Goal: Transaction & Acquisition: Purchase product/service

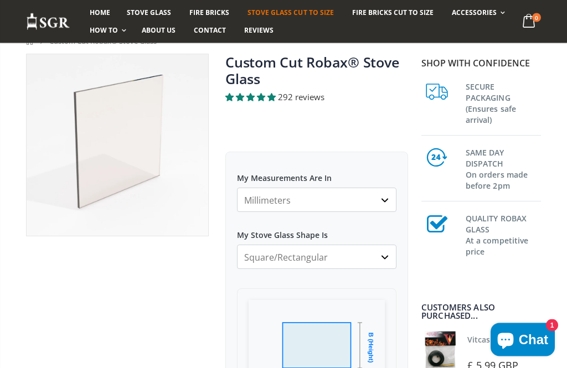
scroll to position [98, 0]
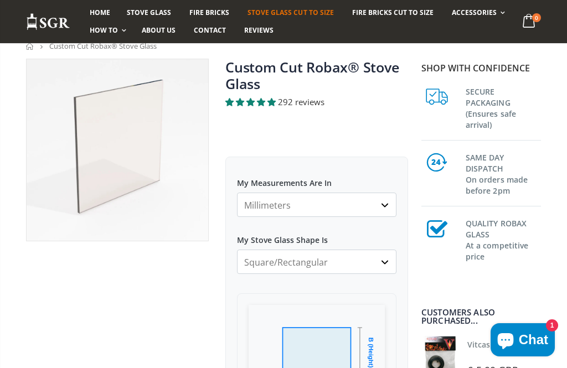
click at [388, 253] on select "Square/Rectangular Arched Half Arch Both Top Corners Cut Single Corner Cut Slop…" at bounding box center [316, 262] width 159 height 24
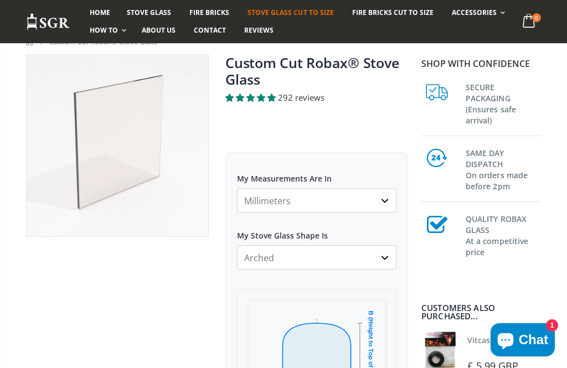
scroll to position [103, 0]
click at [386, 261] on select "Square/Rectangular Arched Half Arch Both Top Corners Cut Single Corner Cut Slop…" at bounding box center [316, 257] width 159 height 24
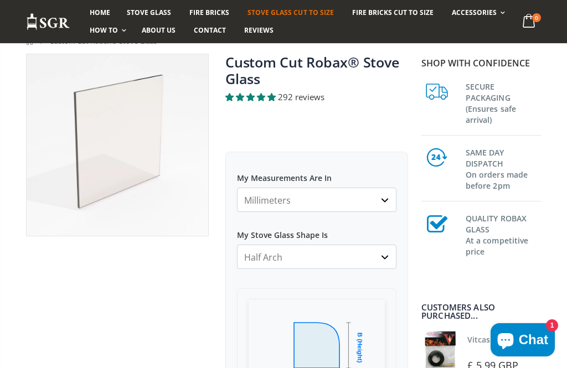
click at [389, 258] on select "Square/Rectangular Arched Half Arch Both Top Corners Cut Single Corner Cut Slop…" at bounding box center [316, 257] width 159 height 24
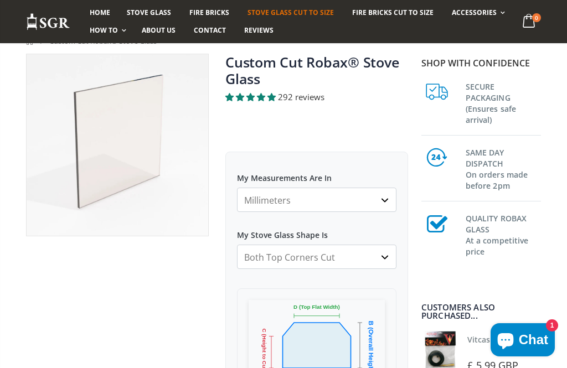
click at [376, 199] on select "Millimeters Centimeters Inches" at bounding box center [316, 200] width 159 height 24
click at [355, 261] on select "Square/Rectangular Arched Half Arch Both Top Corners Cut Single Corner Cut Slop…" at bounding box center [316, 257] width 159 height 24
select select "arched"
click at [340, 78] on h1 "Custom Cut Robax® Stove Glass" at bounding box center [316, 73] width 183 height 38
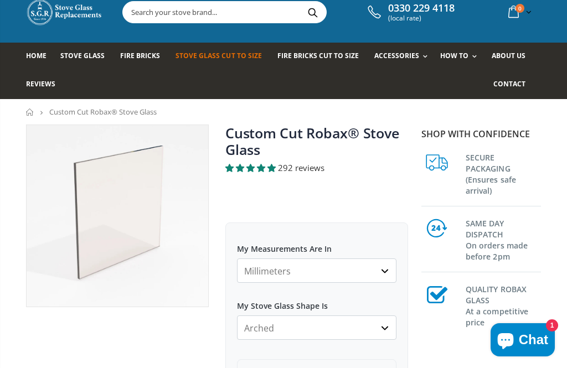
scroll to position [0, 0]
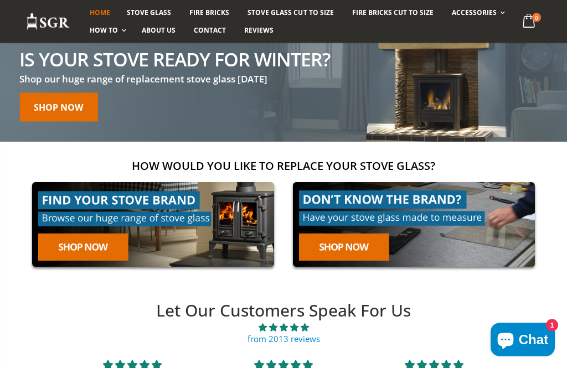
scroll to position [100, 0]
click at [111, 205] on link at bounding box center [153, 224] width 254 height 97
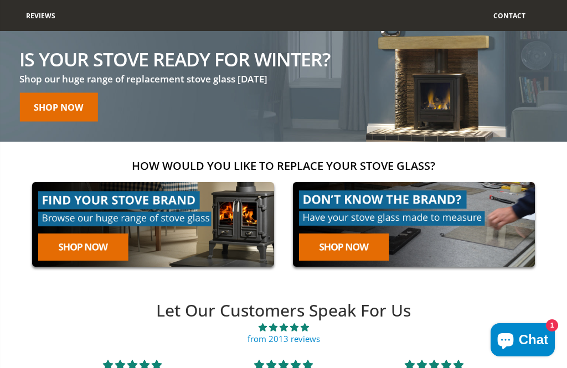
scroll to position [0, 0]
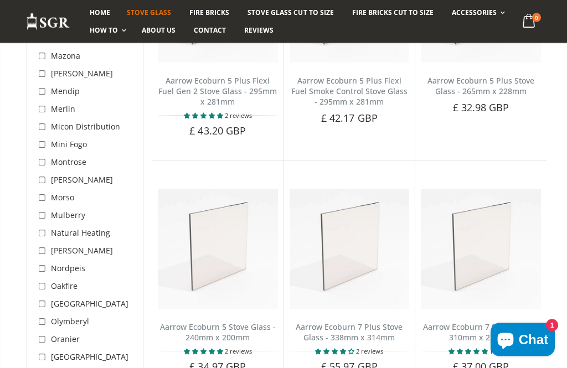
scroll to position [2457, 0]
click at [55, 245] on span "[PERSON_NAME]" at bounding box center [82, 250] width 62 height 11
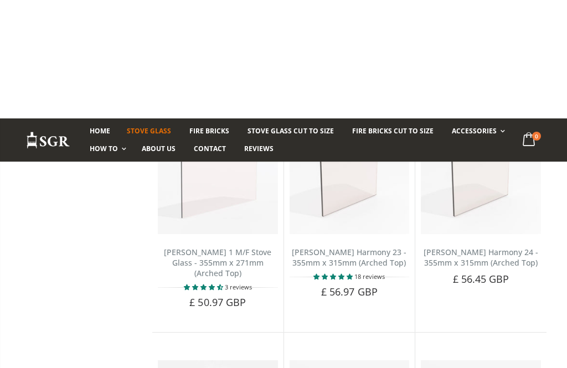
scroll to position [33, 0]
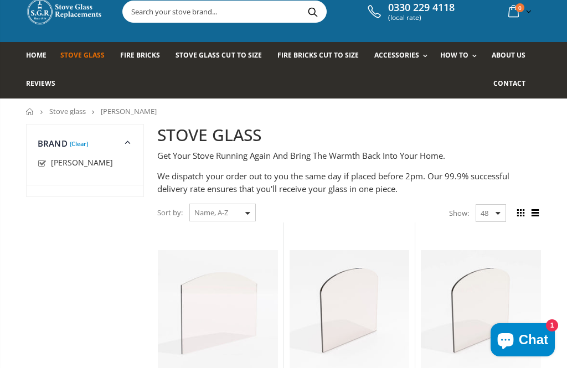
click at [242, 215] on select "Featured Best Selling Name, A-Z Name, Z-A Price, low to high Price, high to low…" at bounding box center [222, 213] width 66 height 18
select select "price-descending"
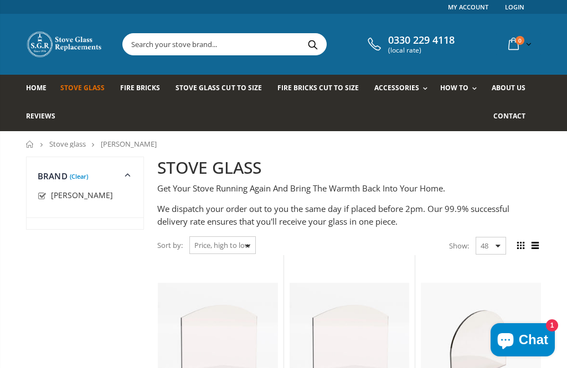
click at [228, 250] on select "Featured Best Selling Name, A-Z Name, Z-A Price, low to high Price, high to low…" at bounding box center [222, 245] width 66 height 18
select select "created-ascending"
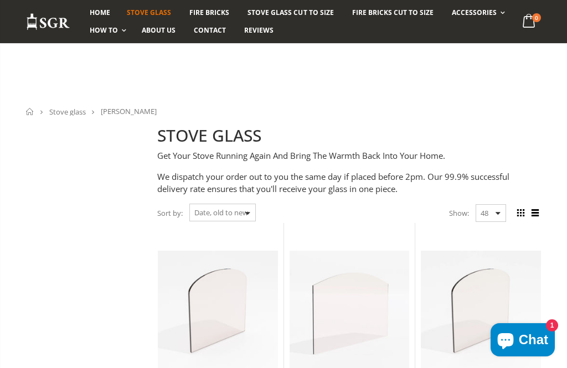
scroll to position [1932, 0]
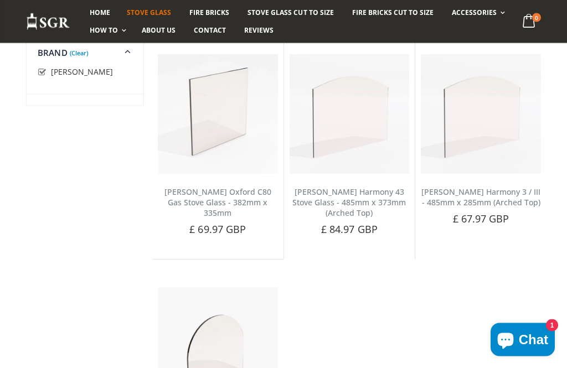
scroll to position [1410, 0]
